Goal: Task Accomplishment & Management: Manage account settings

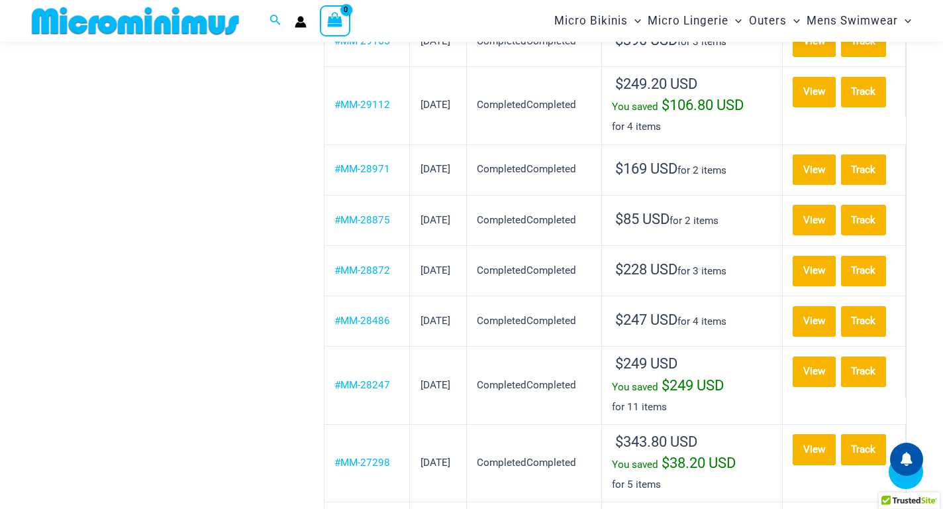
scroll to position [783, 0]
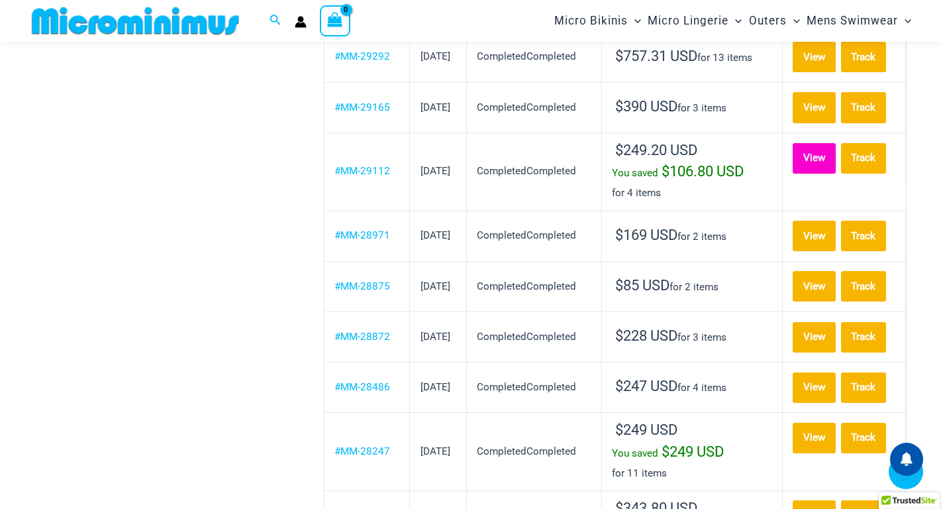
click at [836, 146] on link "View" at bounding box center [814, 158] width 43 height 30
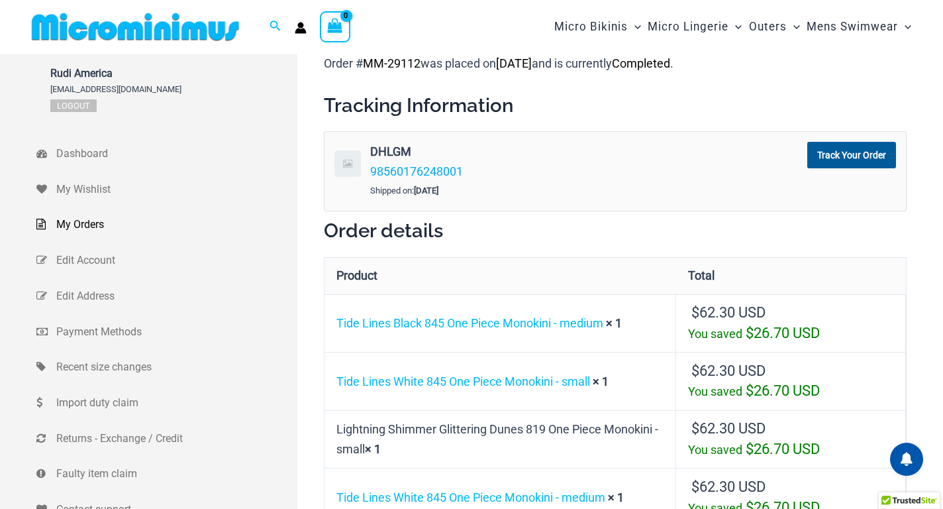
click at [69, 225] on span "My Orders" at bounding box center [175, 225] width 238 height 20
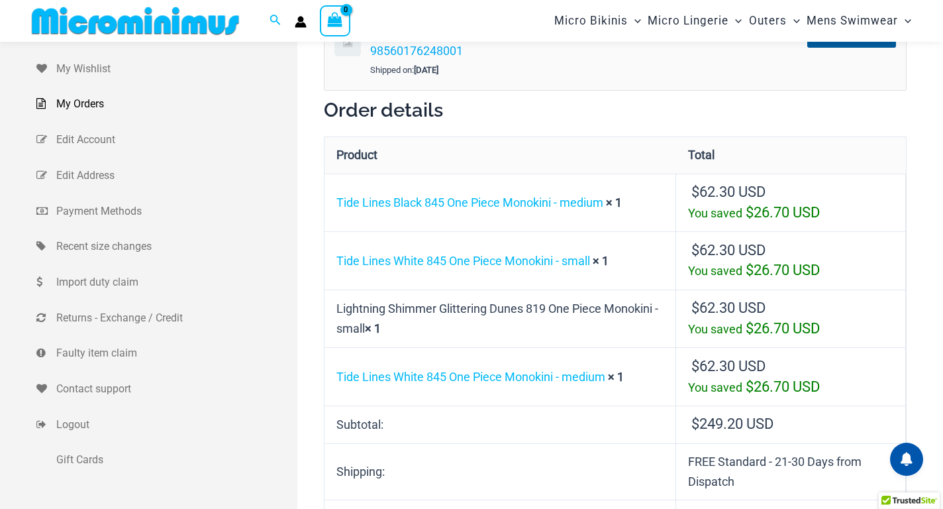
scroll to position [109, 0]
click at [274, 20] on icon "Search icon link" at bounding box center [275, 21] width 11 height 12
type input "*"
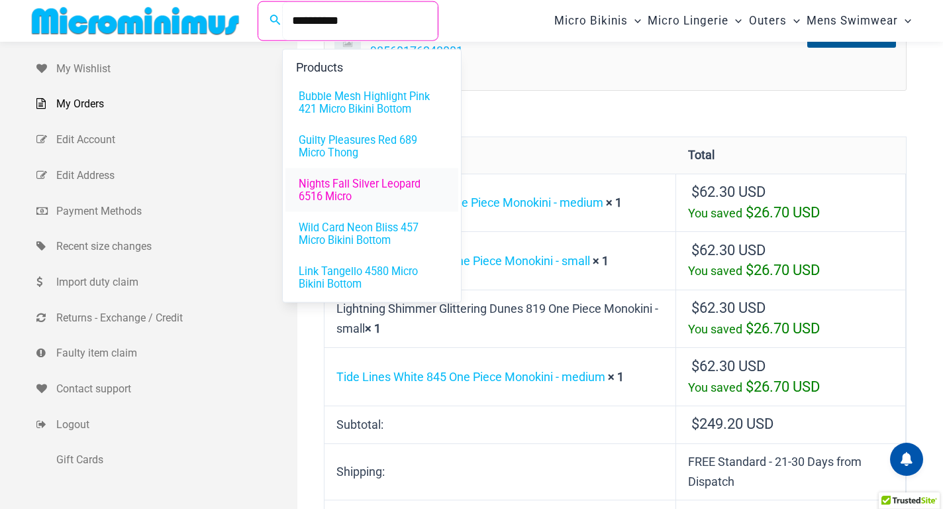
scroll to position [0, 0]
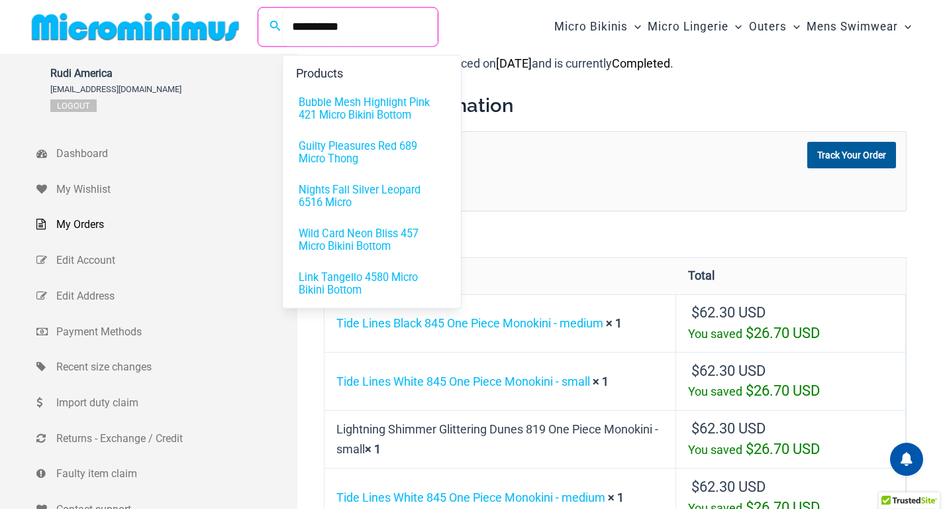
type input "**********"
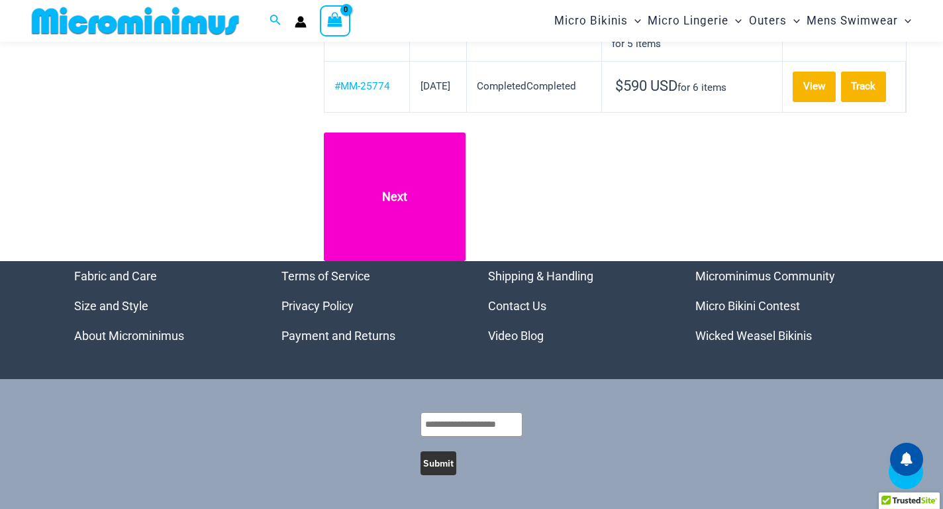
scroll to position [1313, 0]
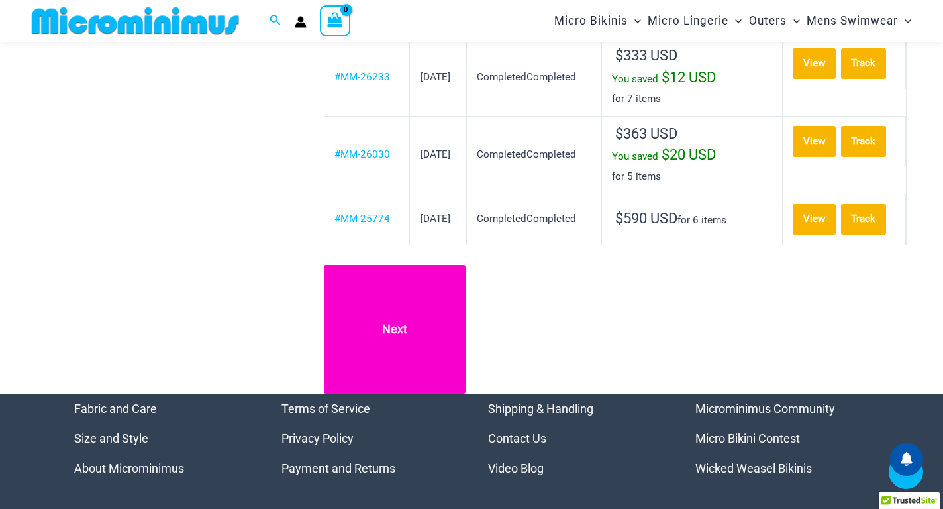
click at [398, 285] on link "Next" at bounding box center [395, 329] width 142 height 128
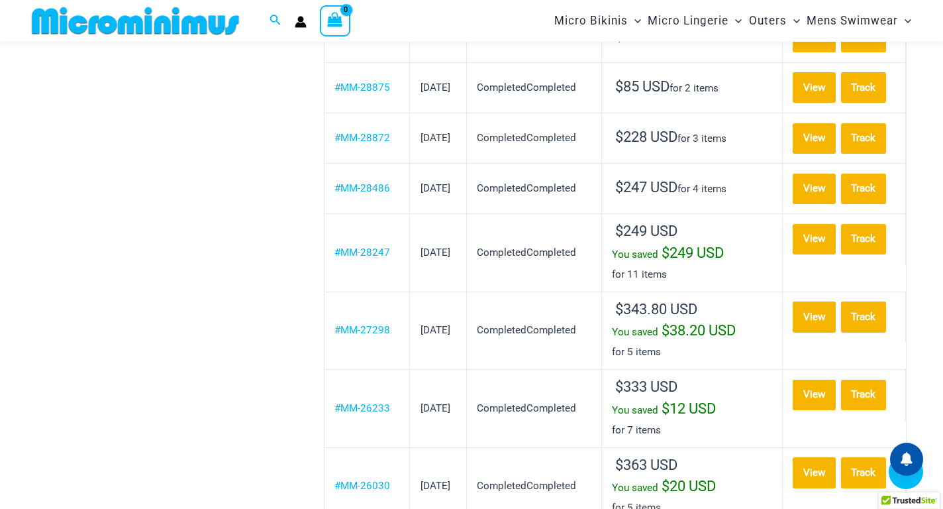
scroll to position [783, 0]
